Goal: Task Accomplishment & Management: Use online tool/utility

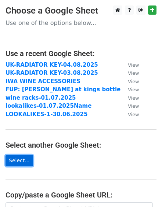
click at [23, 157] on link "Select..." at bounding box center [20, 160] width 28 height 11
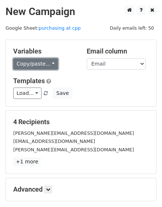
click at [47, 61] on link "Copy/paste..." at bounding box center [35, 63] width 45 height 11
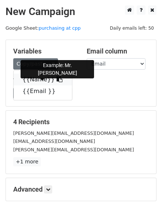
click at [56, 80] on icon at bounding box center [59, 79] width 6 height 6
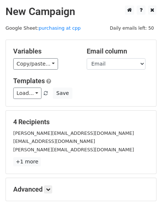
click at [5, 166] on main "New Campaign Daily emails left: 50 Google Sheet: purchasing at cpp Variables Co…" at bounding box center [81, 116] width 162 height 221
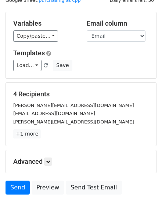
scroll to position [49, 0]
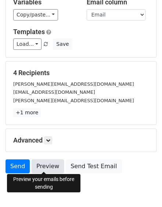
click at [34, 160] on link "Preview" at bounding box center [48, 167] width 32 height 14
click at [46, 164] on link "Preview" at bounding box center [48, 167] width 32 height 14
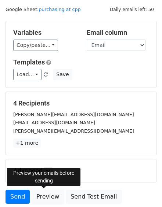
scroll to position [76, 0]
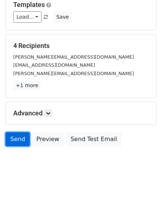
click at [11, 138] on link "Send" at bounding box center [18, 139] width 24 height 14
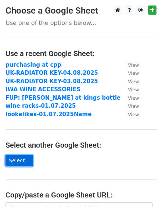
click at [22, 158] on link "Select..." at bounding box center [20, 160] width 28 height 11
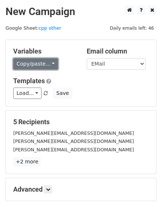
click at [47, 65] on link "Copy/paste..." at bounding box center [35, 63] width 45 height 11
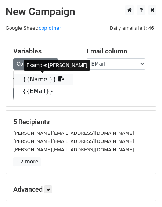
click at [58, 80] on icon at bounding box center [61, 79] width 6 height 6
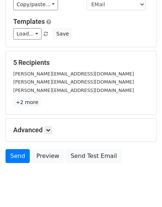
scroll to position [60, 0]
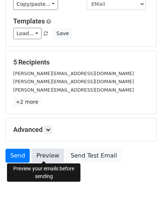
click at [41, 154] on link "Preview" at bounding box center [48, 156] width 32 height 14
click at [46, 154] on link "Preview" at bounding box center [48, 156] width 32 height 14
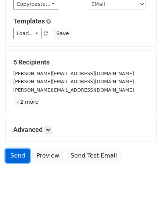
click at [9, 154] on link "Send" at bounding box center [18, 156] width 24 height 14
